Goal: Task Accomplishment & Management: Manage account settings

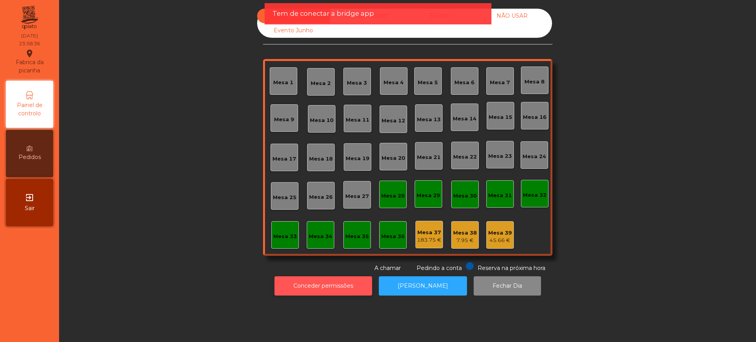
click at [308, 281] on button "Conceder permissões" at bounding box center [324, 286] width 98 height 19
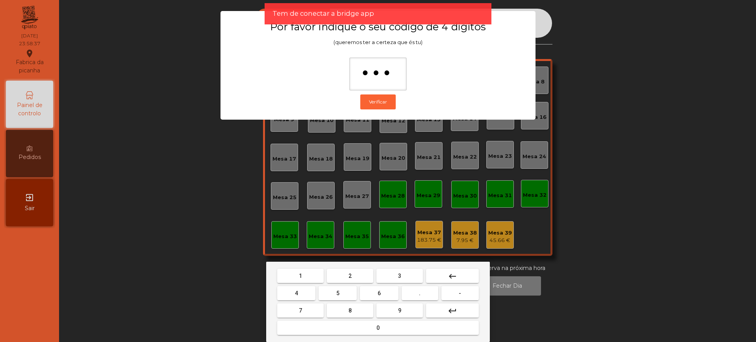
type input "****"
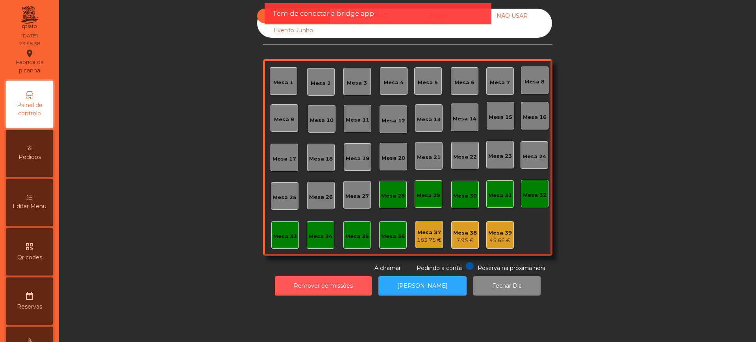
scroll to position [333, 0]
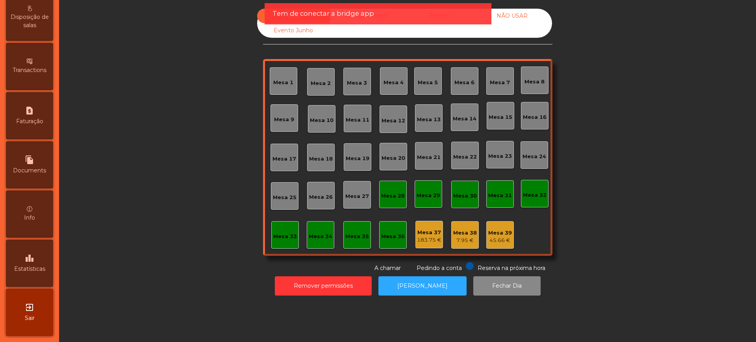
click at [32, 252] on div "leaderboard Estatísticas" at bounding box center [29, 263] width 47 height 47
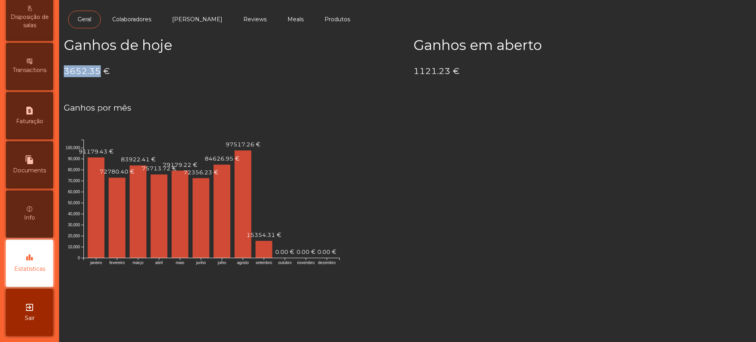
drag, startPoint x: 65, startPoint y: 67, endPoint x: 98, endPoint y: 71, distance: 32.9
click at [98, 71] on h4 "3652.35 €" at bounding box center [233, 71] width 338 height 12
copy h4 "3652.35"
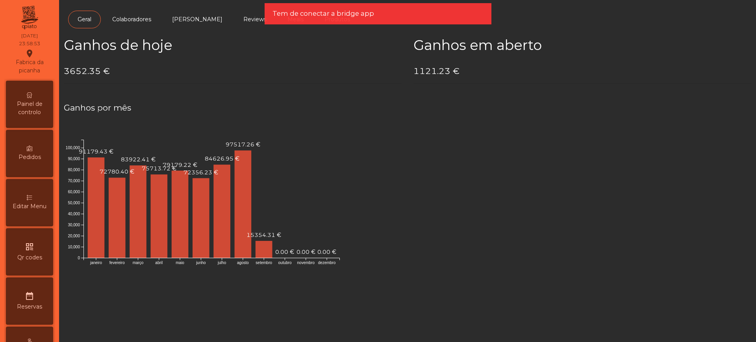
click at [36, 86] on div "Painel de controlo" at bounding box center [29, 104] width 47 height 47
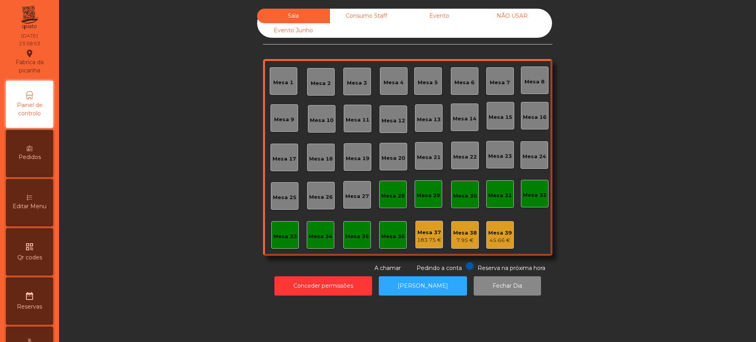
click at [427, 24] on div "Sala Consumo Staff Evento NÃO USAR Evento Junho" at bounding box center [404, 23] width 295 height 29
click at [445, 13] on div "Evento" at bounding box center [439, 16] width 73 height 15
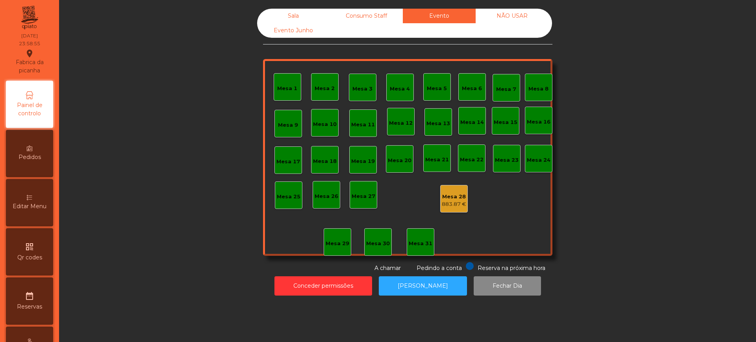
click at [447, 202] on div "883.87 €" at bounding box center [454, 205] width 24 height 8
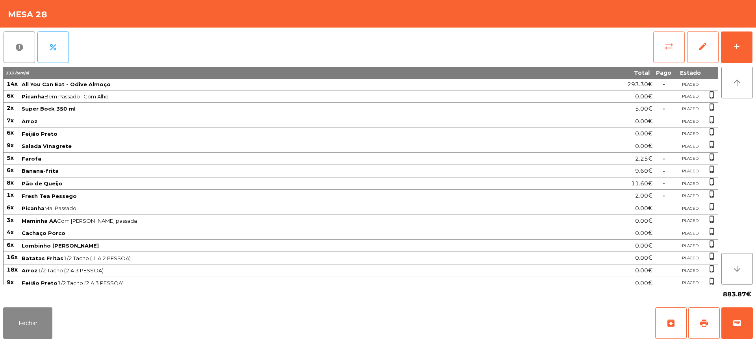
click at [673, 43] on span "sync_alt" at bounding box center [669, 46] width 9 height 9
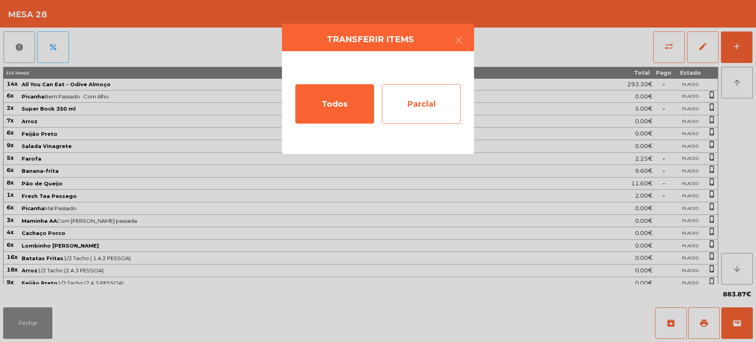
click at [430, 94] on div "Parcial" at bounding box center [421, 103] width 79 height 39
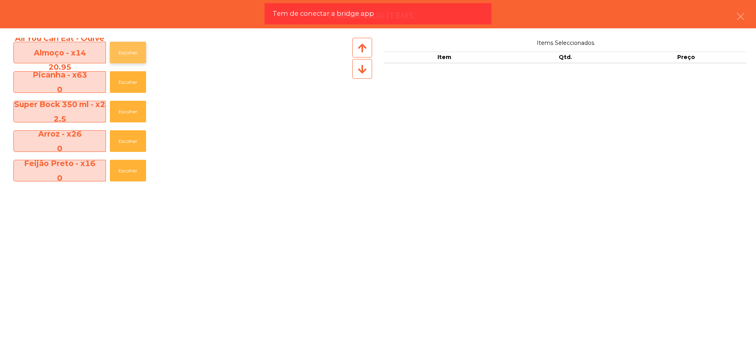
click at [128, 58] on button "Escolher" at bounding box center [128, 53] width 36 height 22
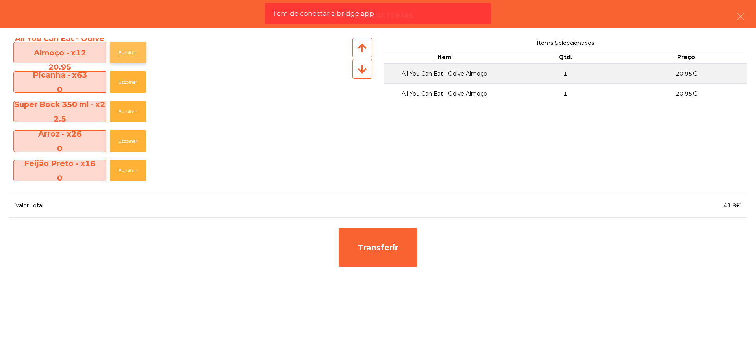
click at [128, 58] on button "Escolher" at bounding box center [128, 53] width 36 height 22
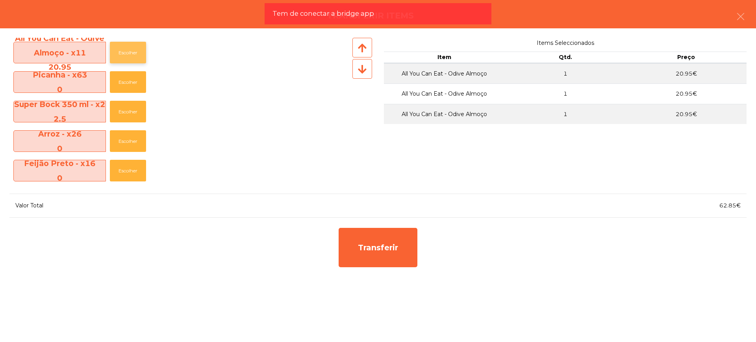
click at [128, 58] on button "Escolher" at bounding box center [128, 53] width 36 height 22
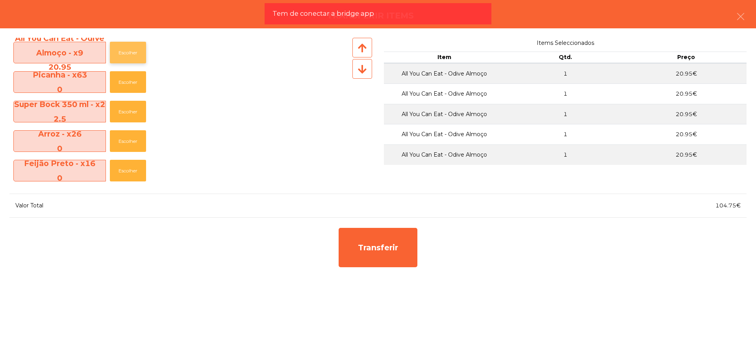
click at [128, 58] on button "Escolher" at bounding box center [128, 53] width 36 height 22
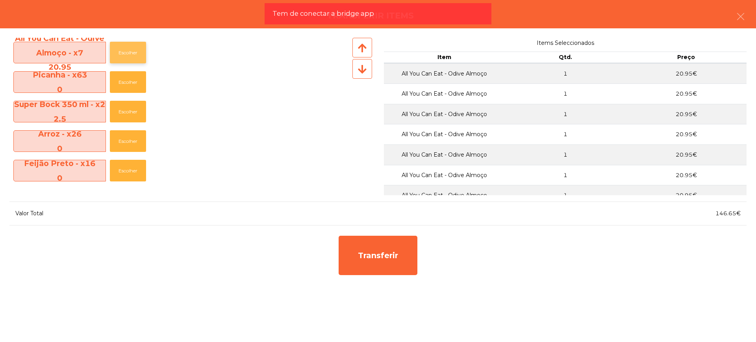
click at [128, 58] on button "Escolher" at bounding box center [128, 53] width 36 height 22
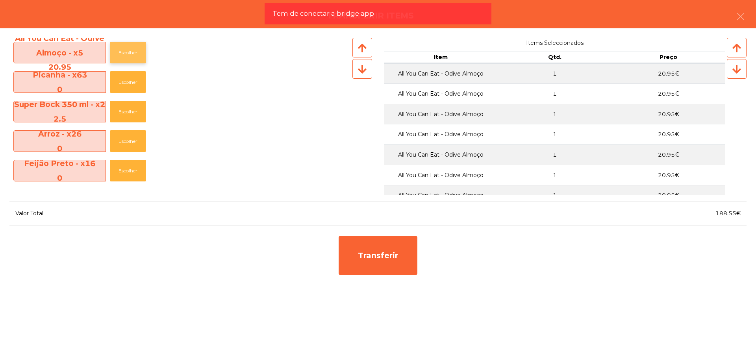
click at [128, 58] on button "Escolher" at bounding box center [128, 53] width 36 height 22
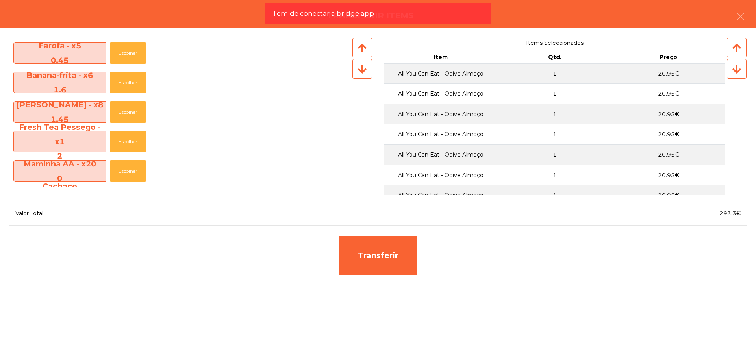
scroll to position [148, 0]
click at [124, 113] on button "Escolher" at bounding box center [128, 112] width 36 height 22
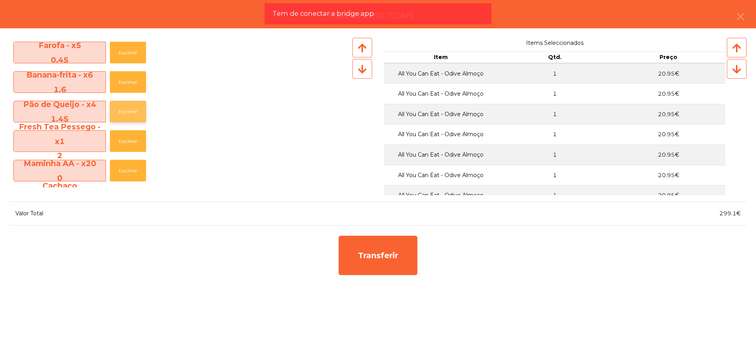
click at [124, 113] on button "Escolher" at bounding box center [128, 112] width 36 height 22
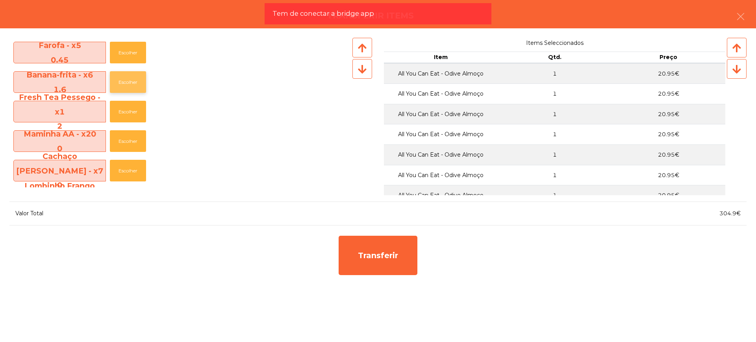
click at [136, 80] on button "Escolher" at bounding box center [128, 82] width 36 height 22
click at [134, 80] on button "Escolher" at bounding box center [128, 82] width 36 height 22
click at [132, 80] on button "Escolher" at bounding box center [128, 82] width 36 height 22
drag, startPoint x: 718, startPoint y: 215, endPoint x: 736, endPoint y: 213, distance: 18.3
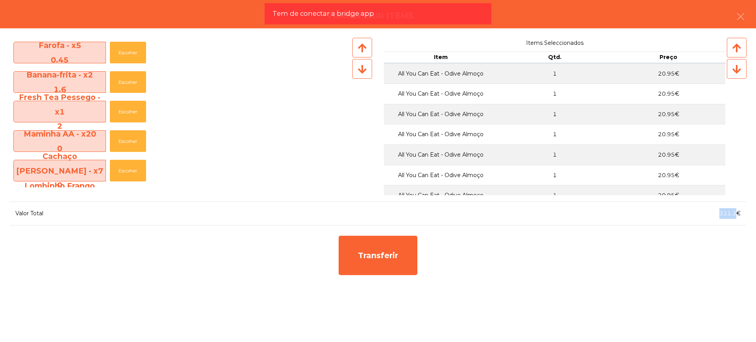
click at [736, 213] on div "311.3€" at bounding box center [562, 213] width 369 height 11
copy span "311.3"
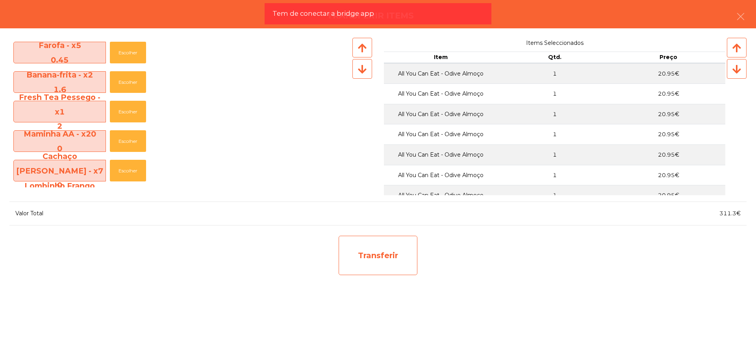
click at [383, 249] on div "Transferir" at bounding box center [378, 255] width 79 height 39
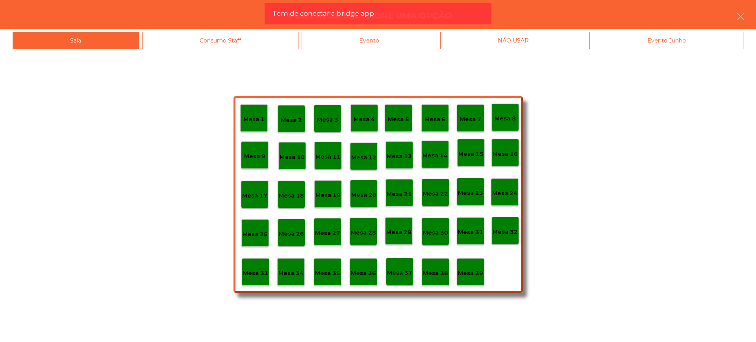
click at [391, 235] on p "Mesa 29" at bounding box center [398, 232] width 25 height 9
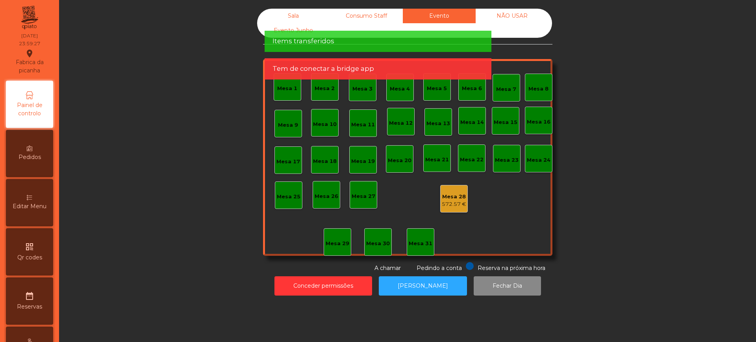
click at [446, 201] on div "572.57 €" at bounding box center [454, 205] width 24 height 8
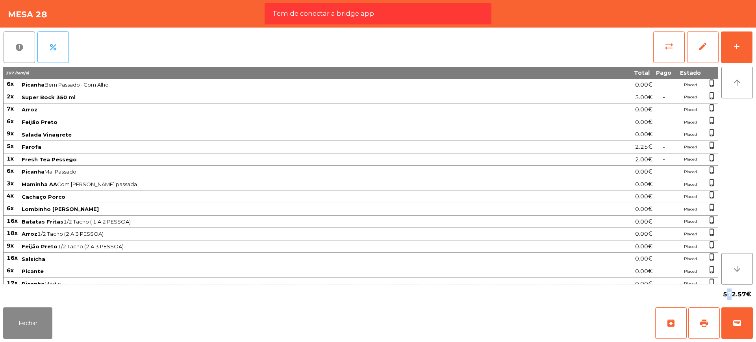
click at [726, 294] on span "572.57€" at bounding box center [737, 295] width 28 height 12
click at [723, 295] on div "572.57€" at bounding box center [738, 294] width 32 height 13
drag, startPoint x: 721, startPoint y: 295, endPoint x: 746, endPoint y: 296, distance: 24.5
click at [746, 296] on div "572.57€" at bounding box center [736, 294] width 33 height 13
copy div "572.57"
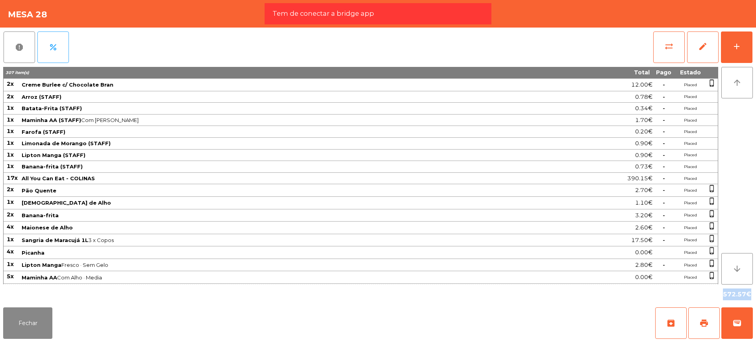
scroll to position [790, 0]
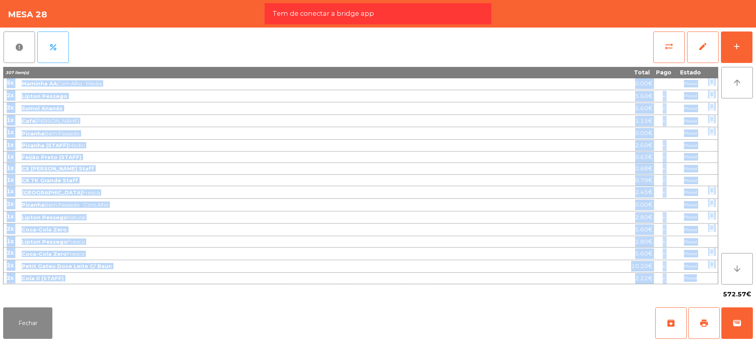
drag, startPoint x: 6, startPoint y: 85, endPoint x: 711, endPoint y: 278, distance: 731.6
copy tbody "8l Ipsumdo Sit Ametcon · Adi Elit 3.92€ Seddoe tempo_incidi 9u Labor Etdo 186 m…"
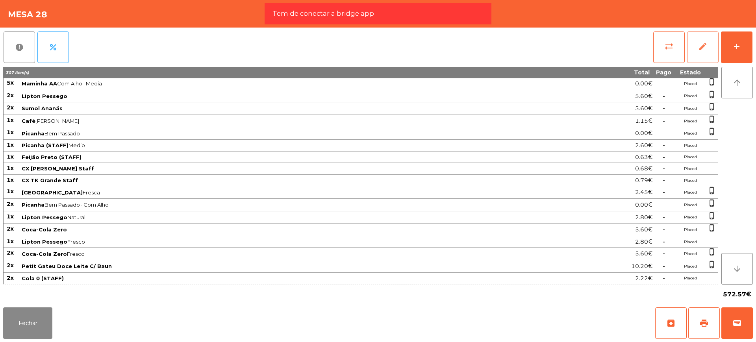
click at [693, 47] on button "edit" at bounding box center [703, 48] width 32 height 32
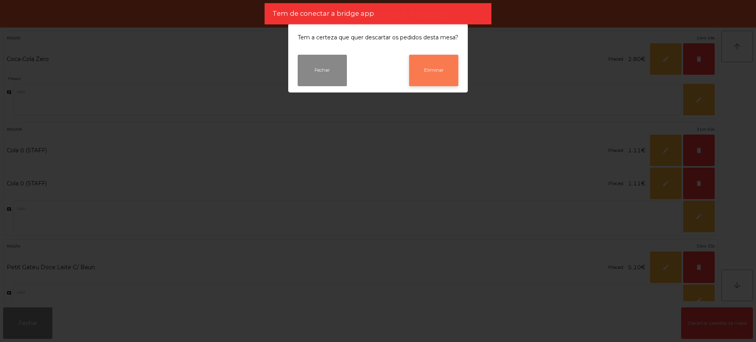
click at [422, 74] on button "Eliminar" at bounding box center [433, 71] width 49 height 32
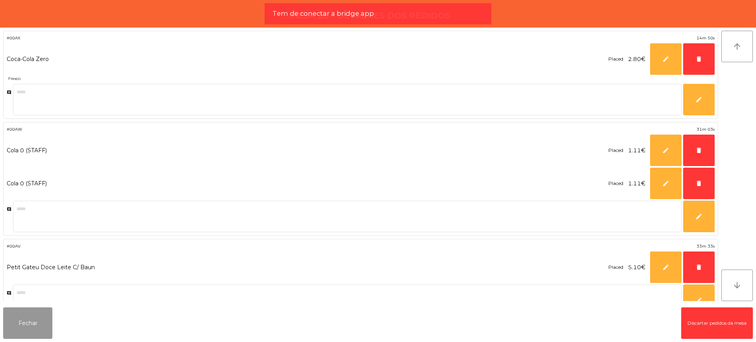
click at [50, 314] on button "Fechar" at bounding box center [27, 324] width 49 height 32
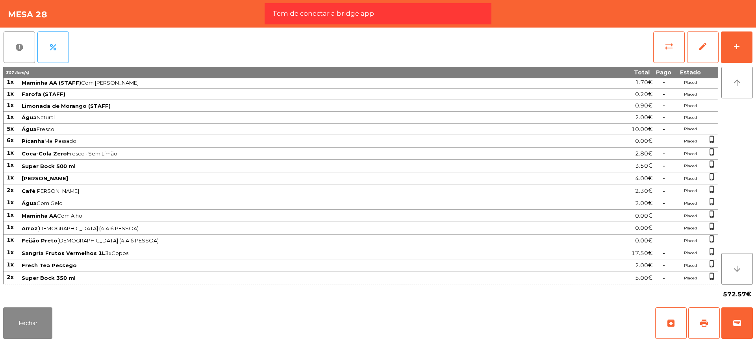
scroll to position [750, 0]
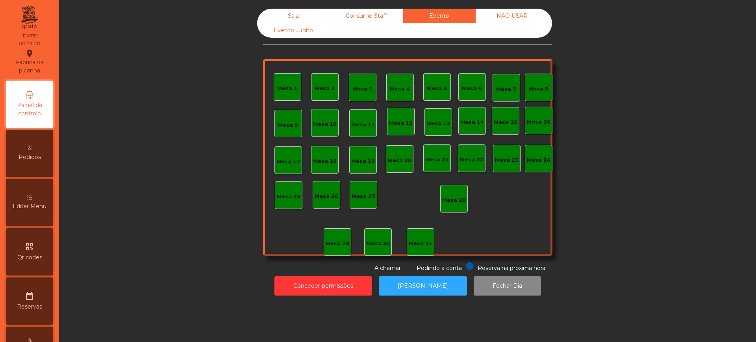
click at [702, 42] on div "Sala Consumo Staff Evento NÃO USAR Evento Junho Mesa 1 Mesa 2 Mesa 3 [GEOGRAPHI…" at bounding box center [408, 141] width 676 height 264
click at [286, 15] on div "Sala" at bounding box center [293, 16] width 73 height 15
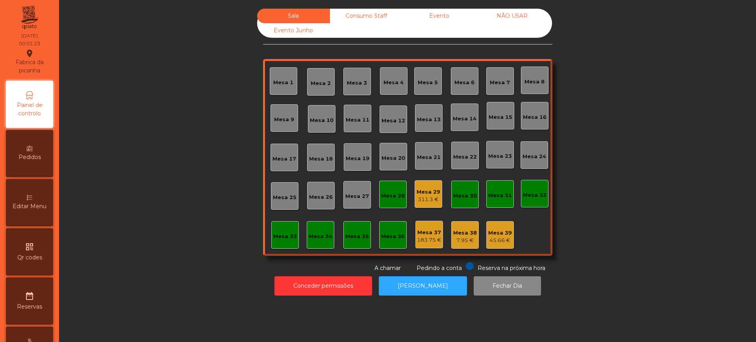
click at [429, 192] on div "Mesa 29" at bounding box center [429, 192] width 24 height 8
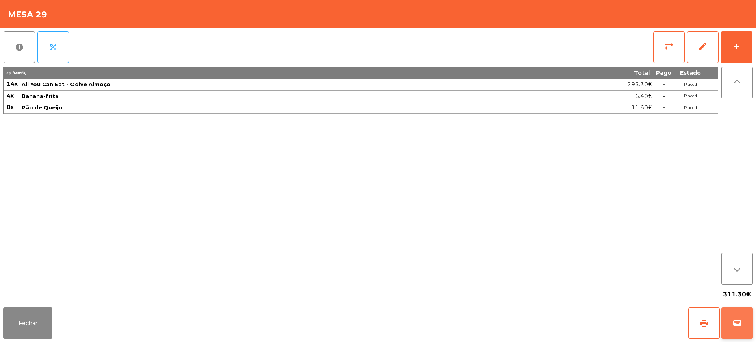
click at [724, 321] on button "wallet" at bounding box center [738, 324] width 32 height 32
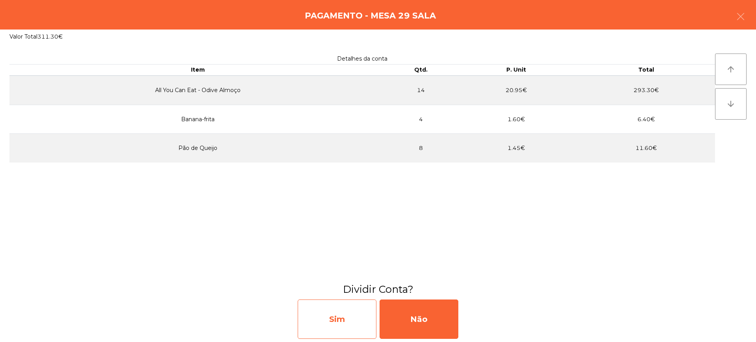
click at [357, 322] on div "Sim" at bounding box center [337, 319] width 79 height 39
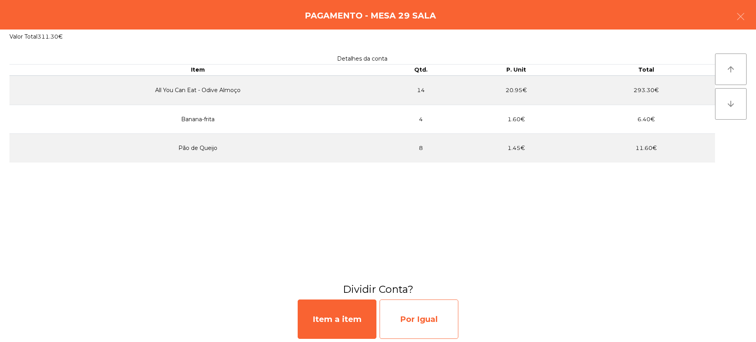
click at [428, 308] on div "Por Igual" at bounding box center [419, 319] width 79 height 39
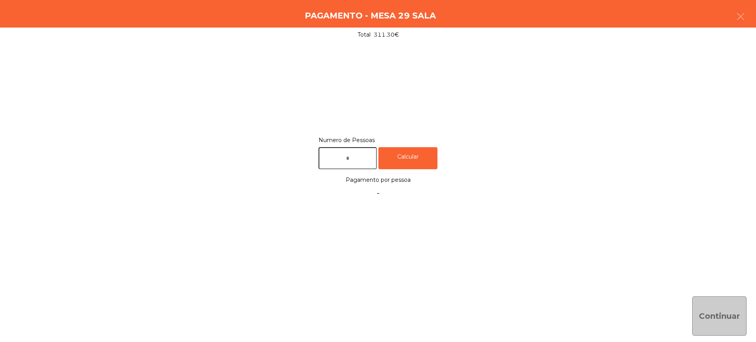
click at [360, 178] on span "Pagamento por pessoa" at bounding box center [378, 180] width 65 height 11
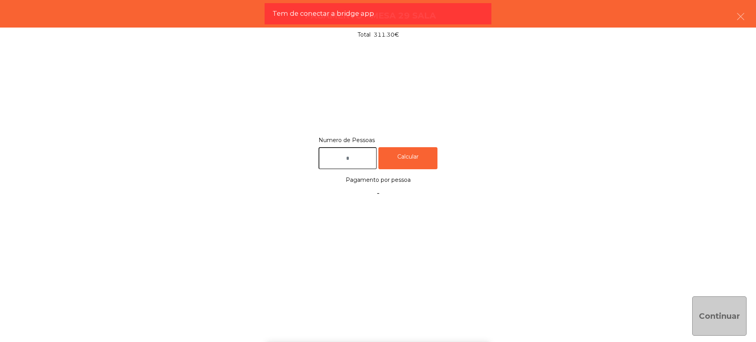
click at [357, 162] on input "text" at bounding box center [348, 158] width 58 height 22
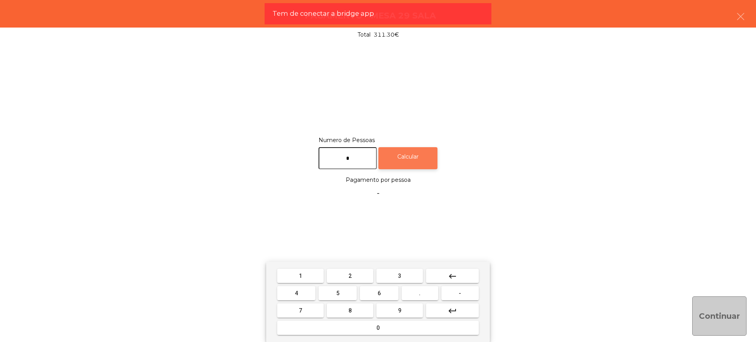
type input "*"
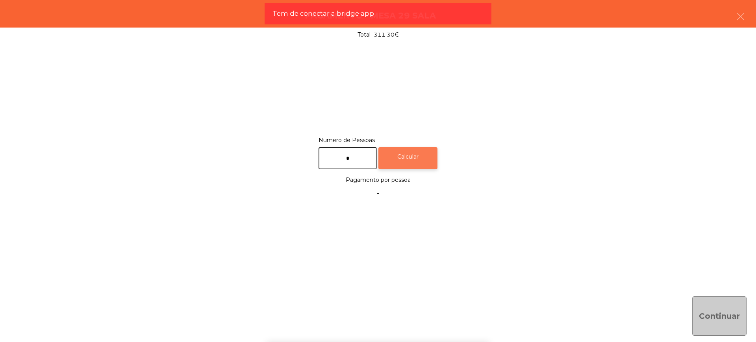
click at [392, 152] on div "Calcular" at bounding box center [408, 158] width 59 height 22
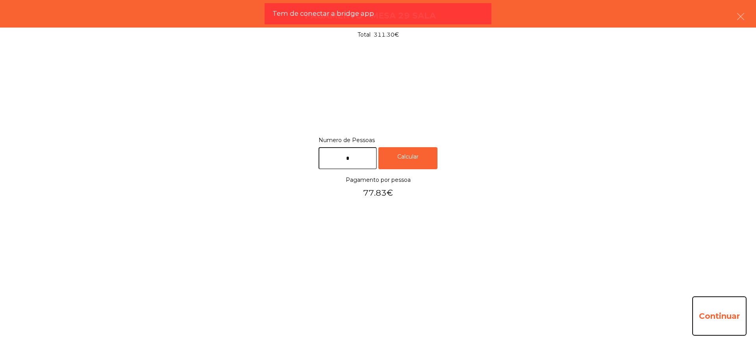
click at [736, 308] on button "Continuar" at bounding box center [720, 316] width 54 height 39
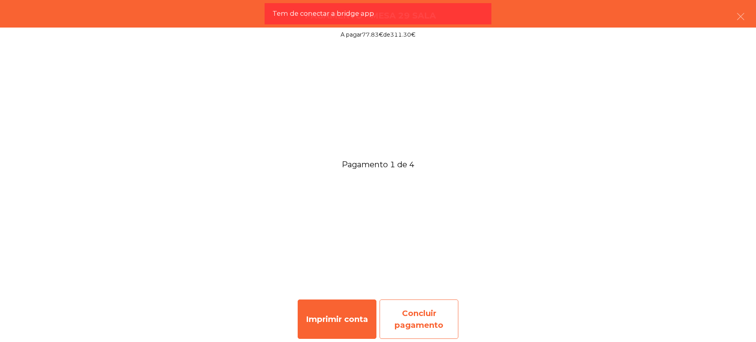
click at [431, 325] on div "Concluir pagamento" at bounding box center [419, 319] width 79 height 39
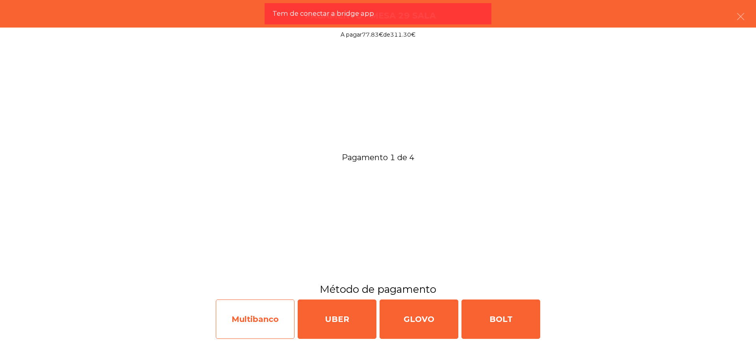
click at [267, 321] on div "Multibanco" at bounding box center [255, 319] width 79 height 39
select select "**"
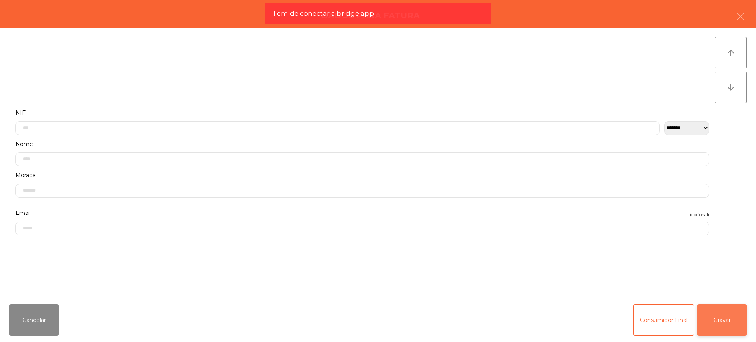
click at [716, 325] on button "Gravar" at bounding box center [722, 321] width 49 height 32
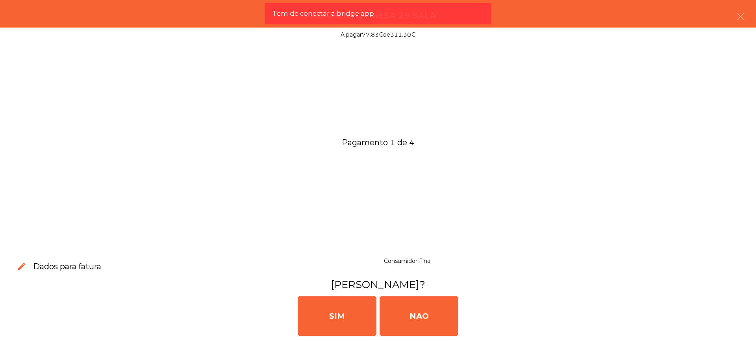
drag, startPoint x: 471, startPoint y: 316, endPoint x: 463, endPoint y: 316, distance: 7.5
click at [468, 316] on div "[PERSON_NAME]" at bounding box center [378, 315] width 750 height 47
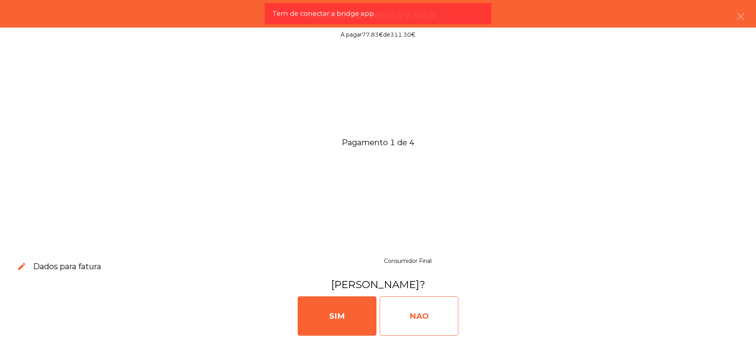
click at [442, 316] on div "NAO" at bounding box center [419, 316] width 79 height 39
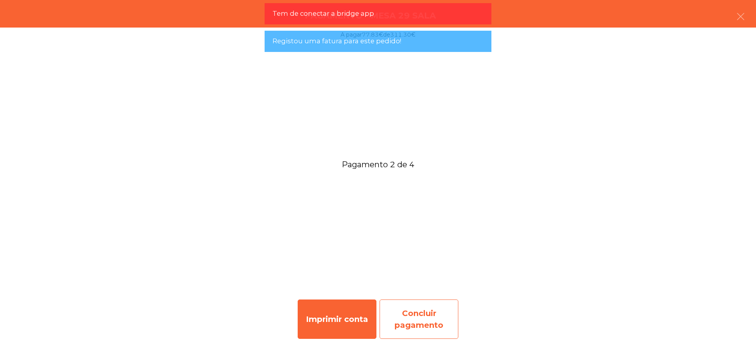
click at [399, 299] on div "Imprimir conta Concluir pagamento" at bounding box center [378, 320] width 756 height 46
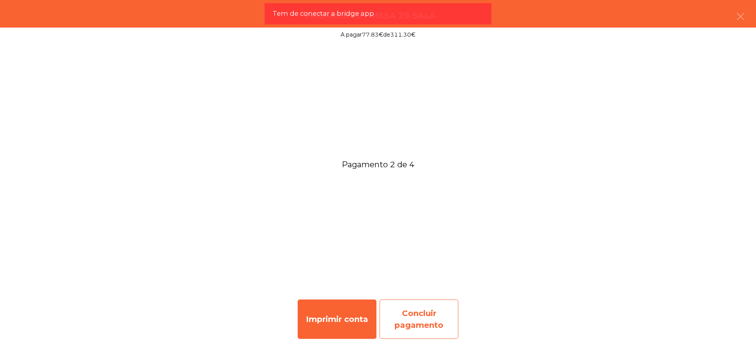
click at [406, 316] on div "Concluir pagamento" at bounding box center [419, 319] width 79 height 39
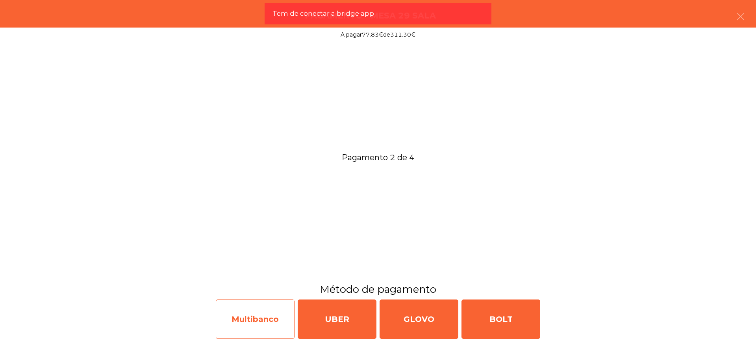
click at [269, 321] on div "Multibanco" at bounding box center [255, 319] width 79 height 39
select select "**"
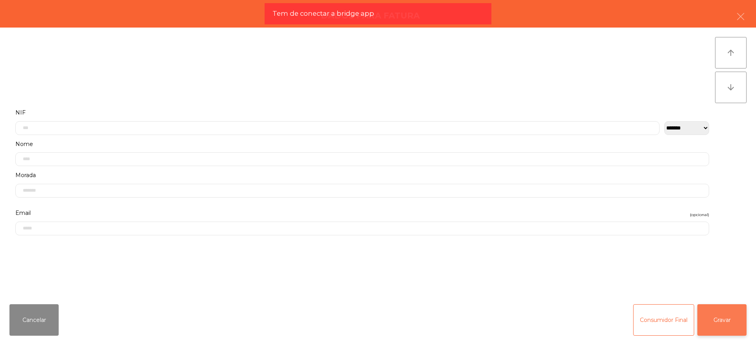
click at [731, 316] on button "Gravar" at bounding box center [722, 321] width 49 height 32
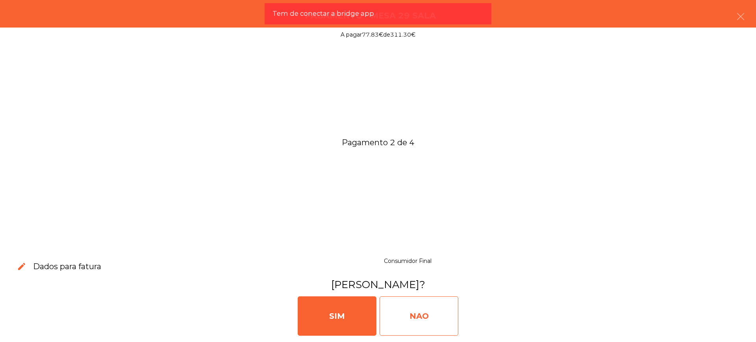
drag, startPoint x: 446, startPoint y: 310, endPoint x: 410, endPoint y: 297, distance: 37.4
click at [446, 309] on div "NAO" at bounding box center [419, 316] width 79 height 39
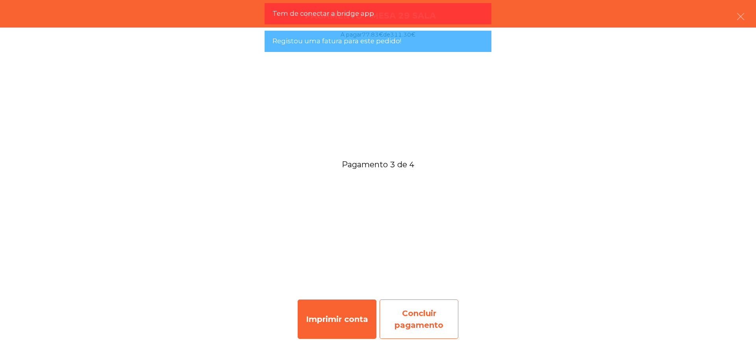
click at [430, 315] on div "Concluir pagamento" at bounding box center [419, 319] width 79 height 39
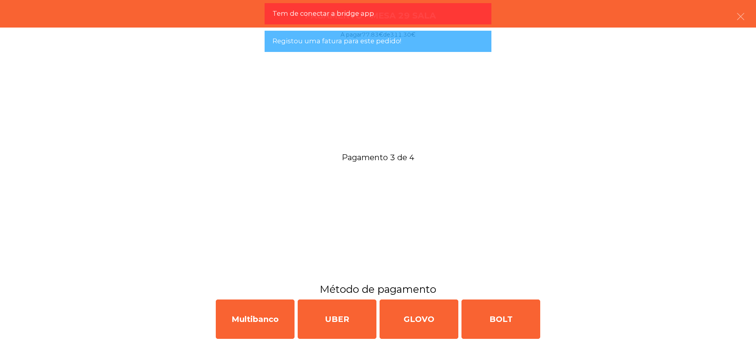
click at [295, 318] on div "Multibanco UBER GLOVO BOLT" at bounding box center [378, 320] width 756 height 46
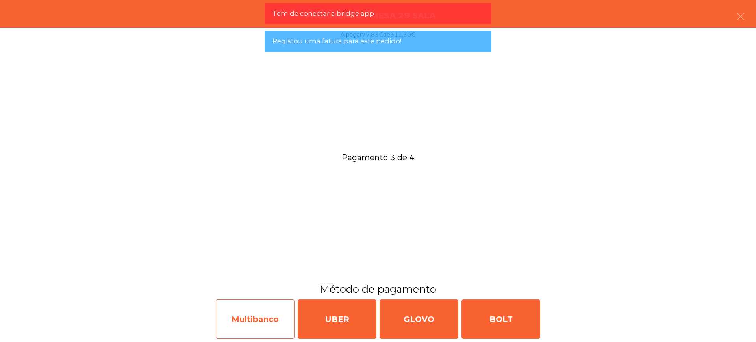
click at [282, 316] on div "Multibanco" at bounding box center [255, 319] width 79 height 39
select select "**"
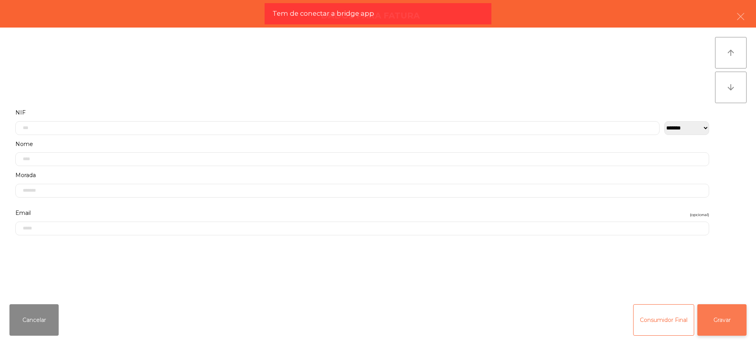
click at [717, 317] on button "Gravar" at bounding box center [722, 321] width 49 height 32
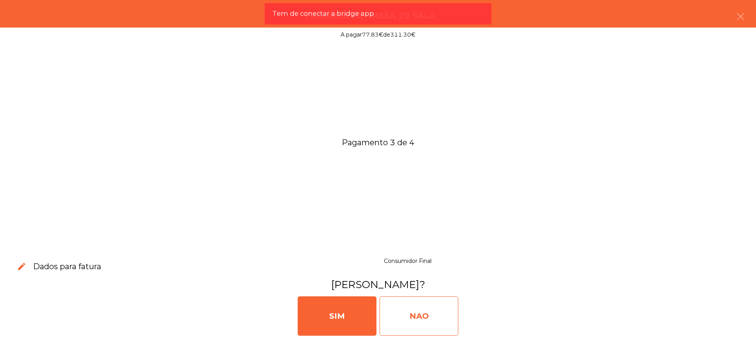
click at [422, 309] on div "NAO" at bounding box center [419, 316] width 79 height 39
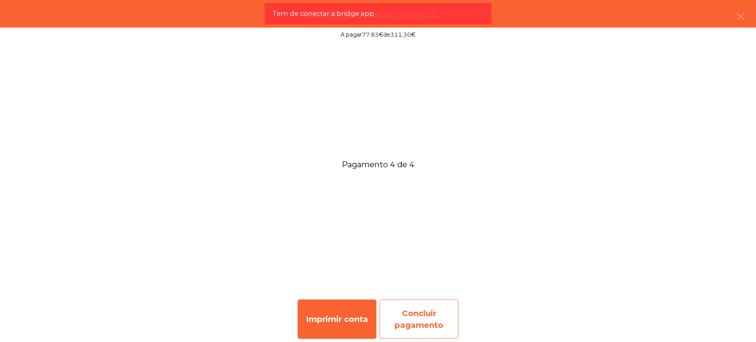
click at [428, 314] on div "Concluir pagamento" at bounding box center [419, 319] width 79 height 39
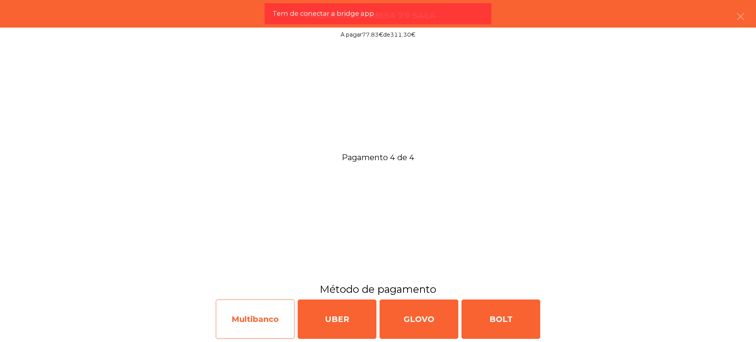
click at [256, 322] on div "Multibanco" at bounding box center [255, 319] width 79 height 39
select select "**"
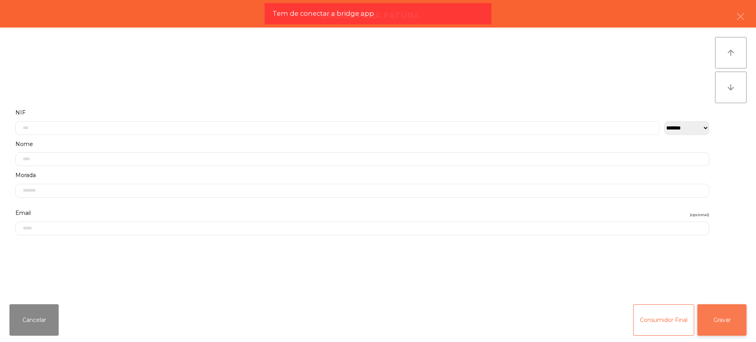
click at [719, 318] on button "Gravar" at bounding box center [722, 321] width 49 height 32
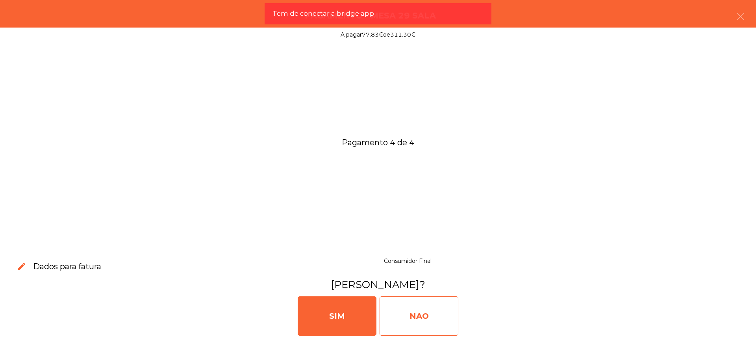
click at [408, 313] on div "NAO" at bounding box center [419, 316] width 79 height 39
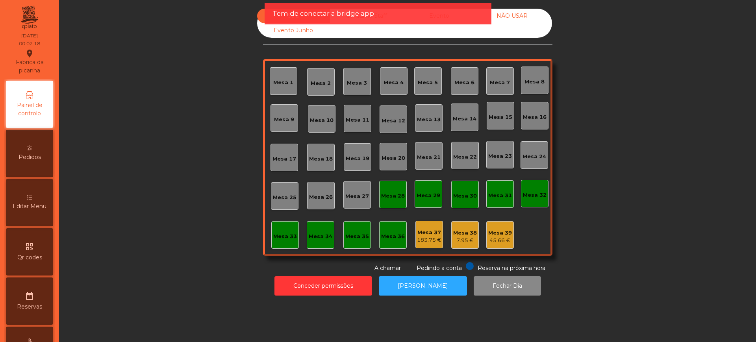
scroll to position [333, 0]
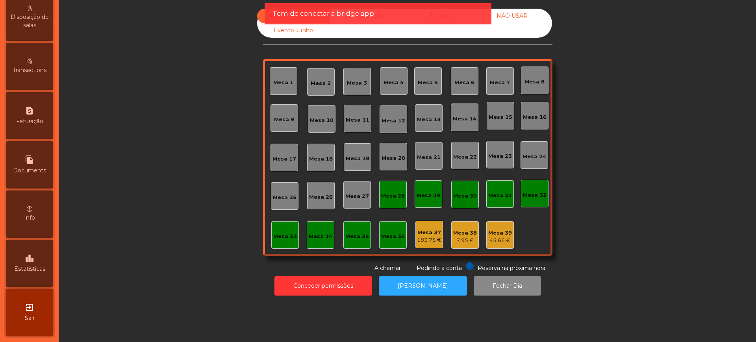
click at [34, 254] on icon "leaderboard" at bounding box center [29, 258] width 9 height 9
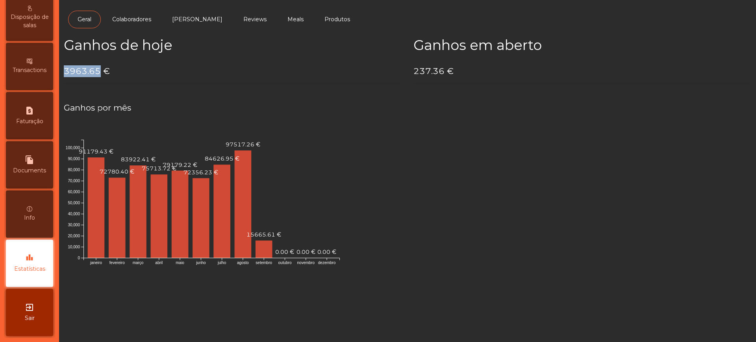
drag, startPoint x: 65, startPoint y: 72, endPoint x: 98, endPoint y: 71, distance: 33.2
click at [98, 71] on h4 "3963.65 €" at bounding box center [233, 71] width 338 height 12
copy h4 "3963.65"
